Goal: Check status

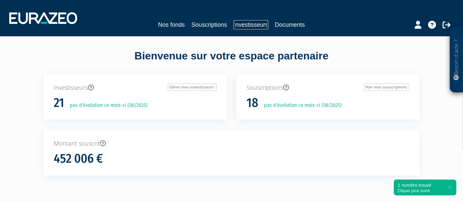
click at [251, 28] on link "Investisseurs" at bounding box center [251, 24] width 35 height 9
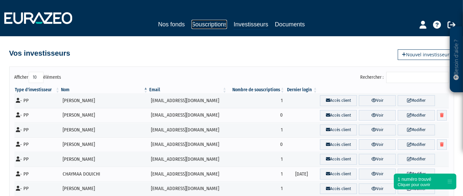
click at [209, 28] on link "Souscriptions" at bounding box center [209, 24] width 36 height 9
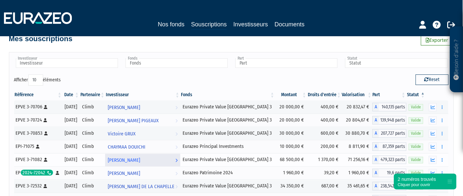
scroll to position [13, 0]
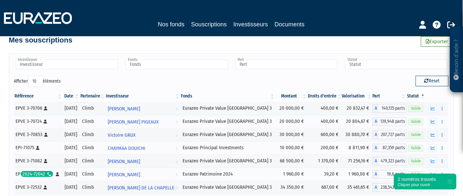
click at [80, 96] on th "Date" at bounding box center [70, 96] width 17 height 11
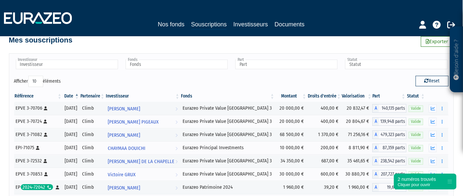
click at [80, 96] on th "Date" at bounding box center [70, 96] width 17 height 11
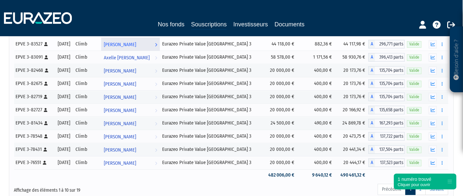
scroll to position [0, 0]
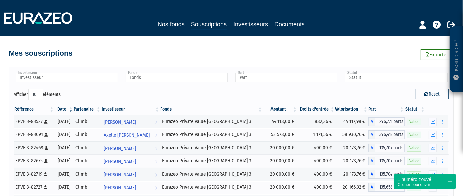
click at [172, 75] on input "Fonds" at bounding box center [176, 78] width 102 height 10
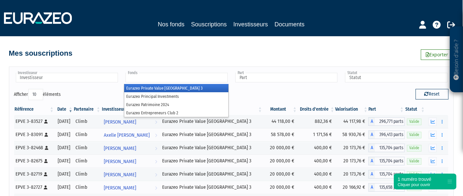
click at [172, 55] on div "Mes souscriptions Exporter" at bounding box center [231, 50] width 445 height 14
type input "Fonds"
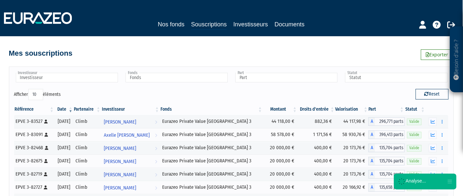
click at [253, 59] on div "Mes souscriptions Exporter" at bounding box center [230, 48] width 375 height 24
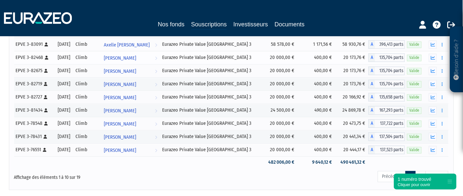
scroll to position [131, 0]
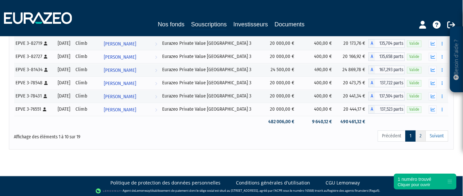
click at [417, 137] on link "2" at bounding box center [420, 135] width 11 height 11
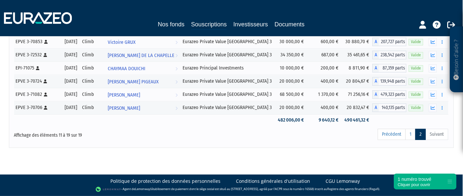
scroll to position [106, 0]
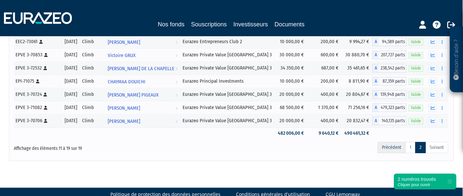
click at [404, 146] on link "Précédent" at bounding box center [391, 147] width 28 height 11
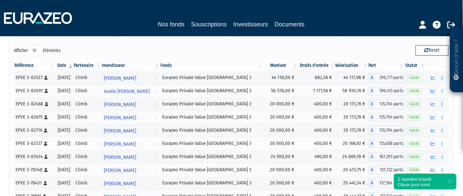
scroll to position [43, 0]
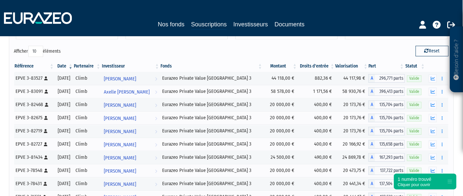
drag, startPoint x: 327, startPoint y: 14, endPoint x: 174, endPoint y: 18, distance: 153.2
click at [174, 18] on div "Nos fonds Souscriptions Investisseurs Documents" at bounding box center [231, 18] width 464 height 24
